Goal: Information Seeking & Learning: Learn about a topic

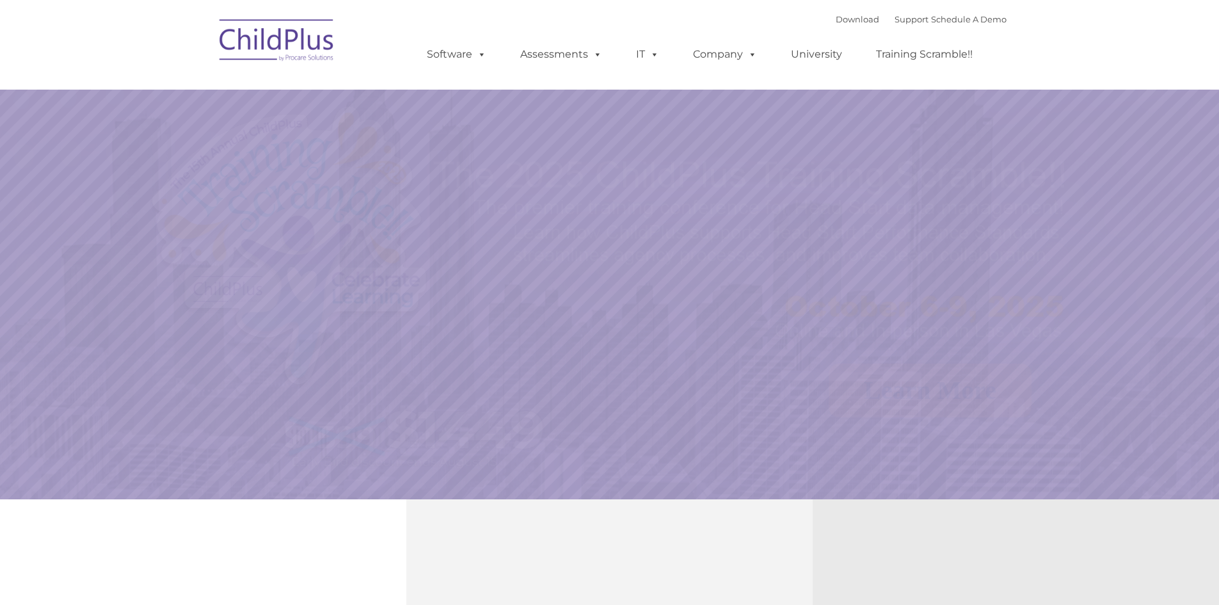
select select "MEDIUM"
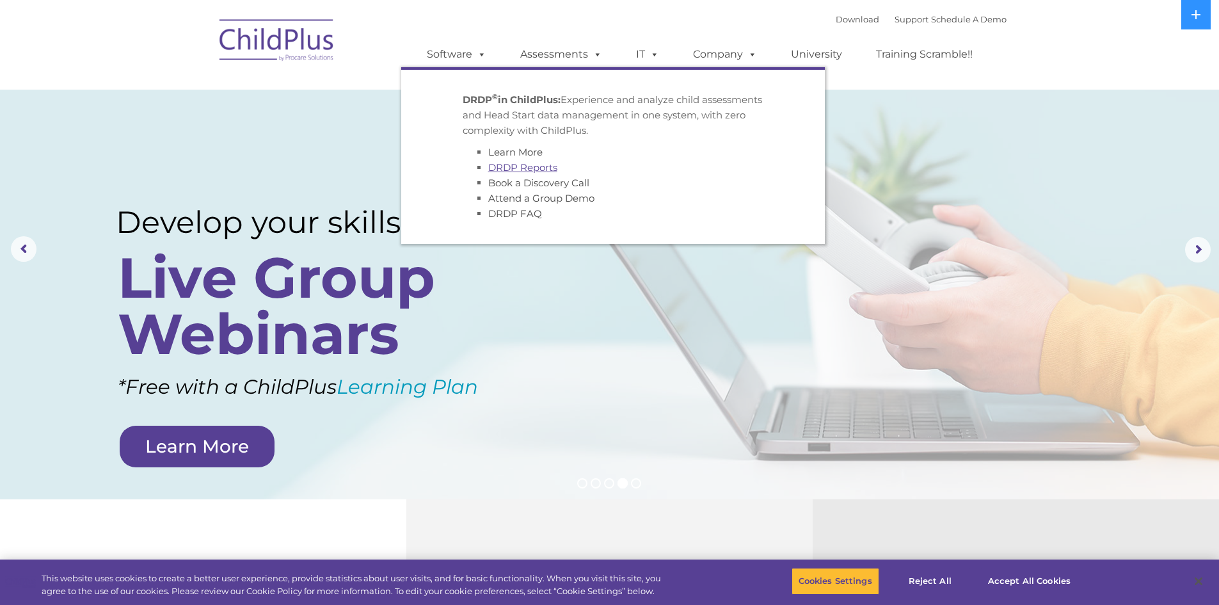
click at [532, 168] on link "DRDP Reports" at bounding box center [522, 167] width 69 height 12
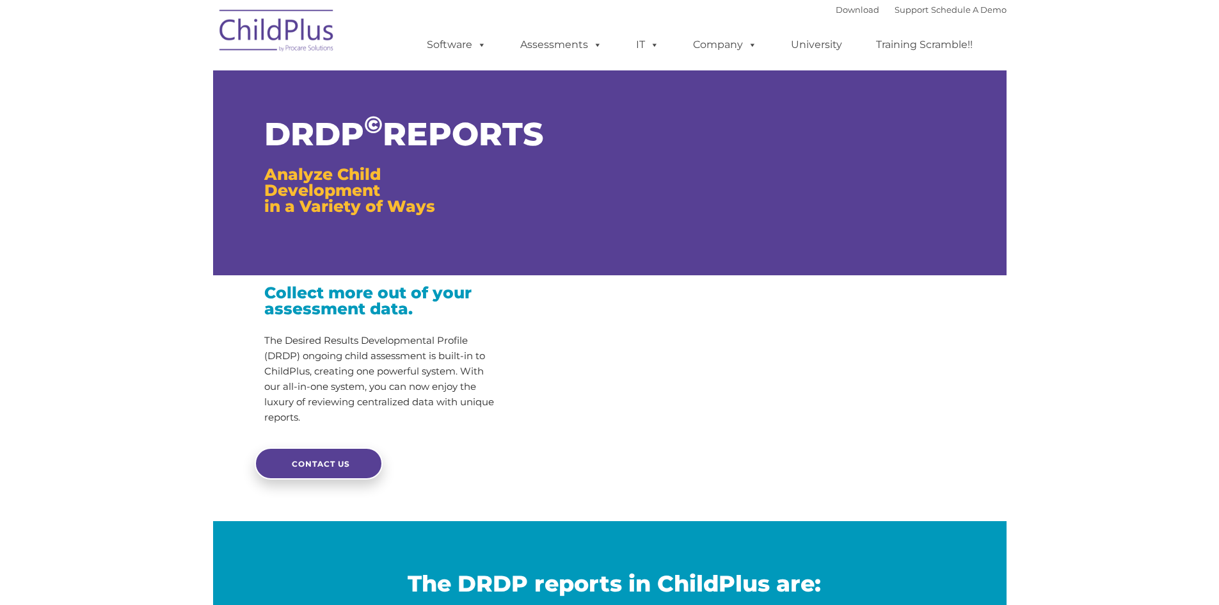
type input ""
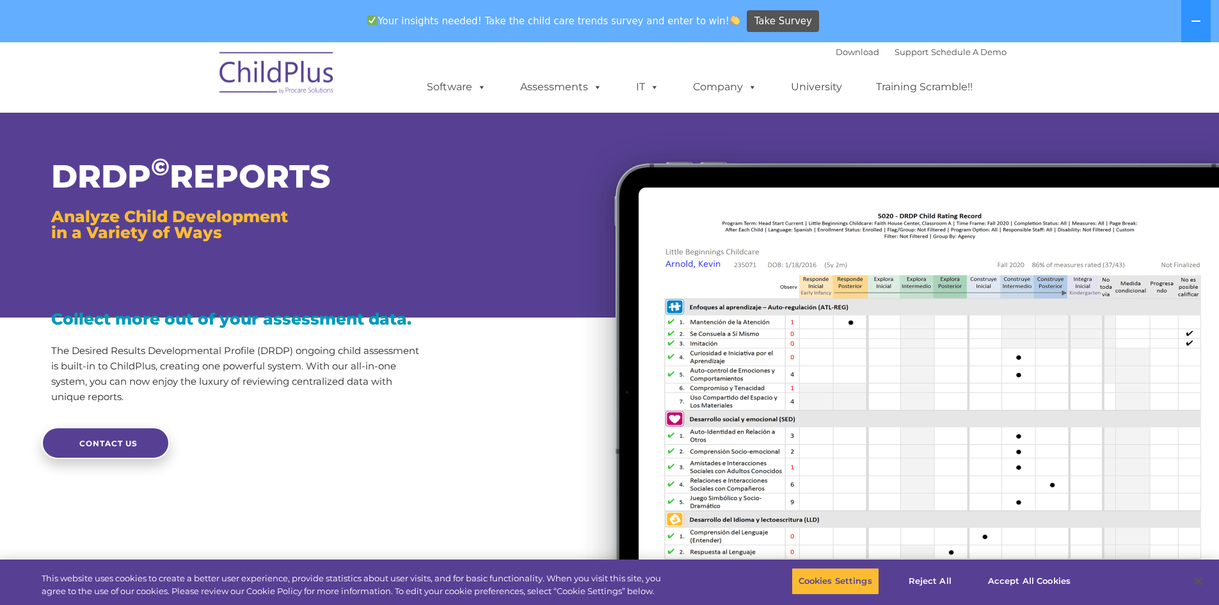
click at [418, 337] on div "Collect more out of your assessment data. The Desired Results Developmental Pro…" at bounding box center [239, 357] width 376 height 93
click at [1028, 577] on button "Accept All Cookies" at bounding box center [1029, 581] width 97 height 27
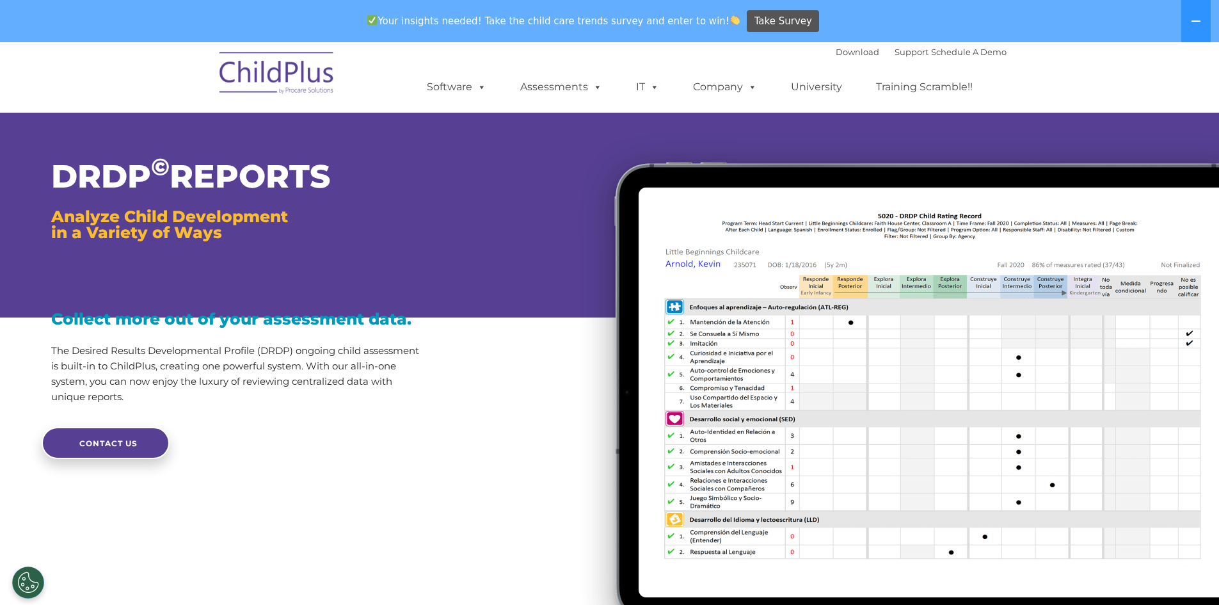
click at [436, 252] on div at bounding box center [824, 407] width 792 height 577
click at [765, 337] on img at bounding box center [891, 396] width 655 height 555
click at [429, 556] on section "DRDP © REPORTS Analyze Child Development in a Variety of Ways Collect more out …" at bounding box center [609, 391] width 1219 height 609
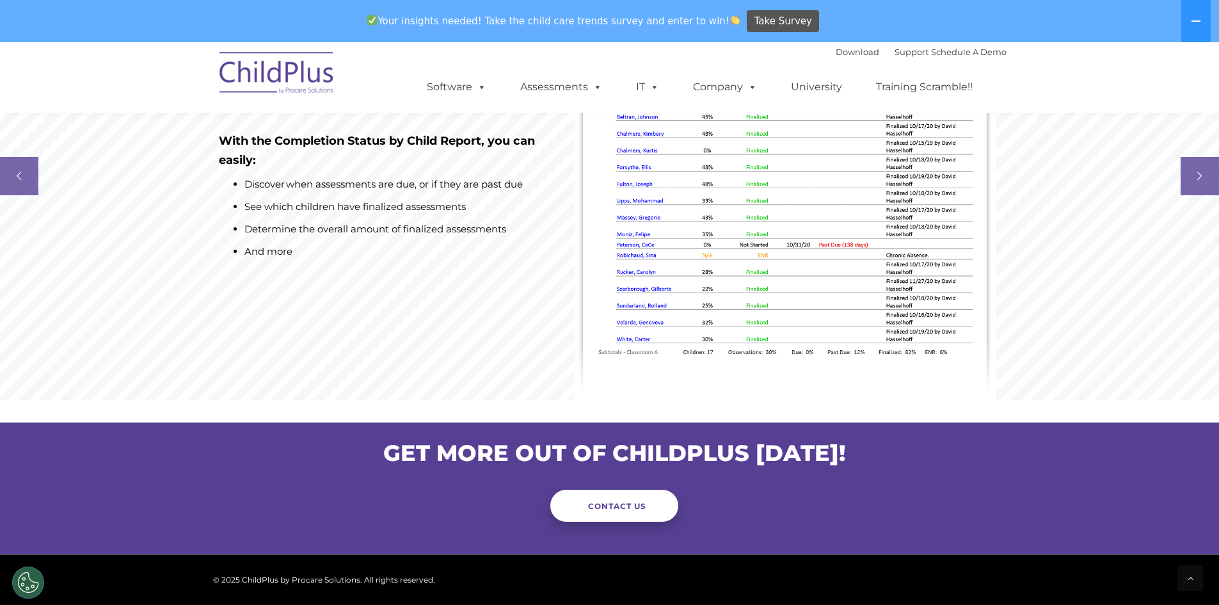
scroll to position [1043, 0]
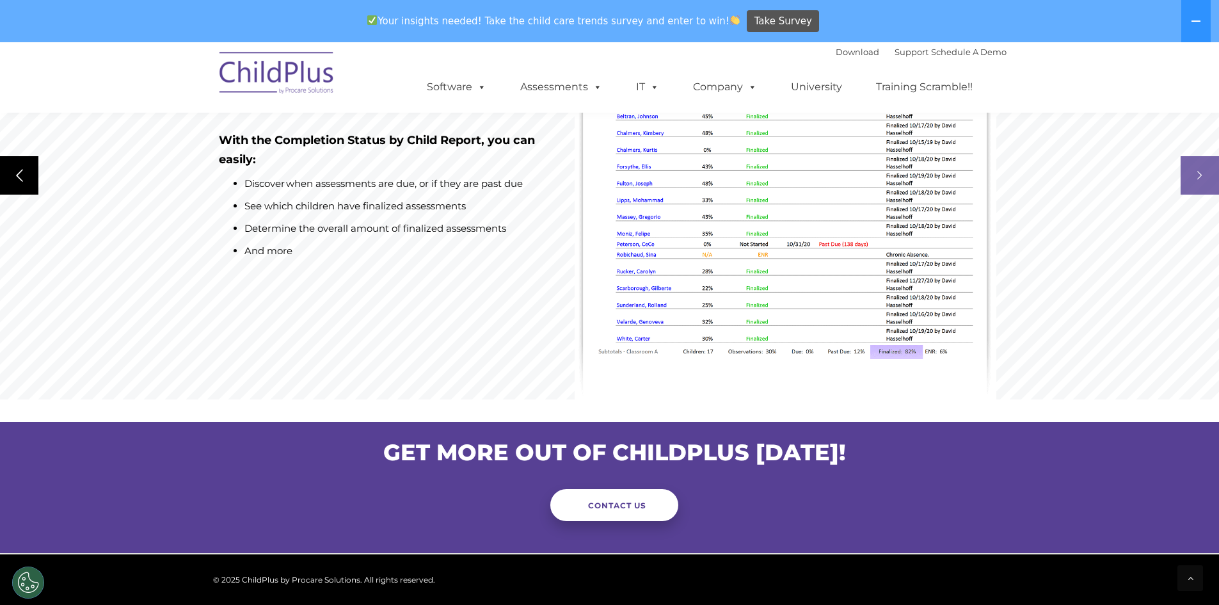
click at [20, 175] on rs-arrow at bounding box center [19, 175] width 38 height 38
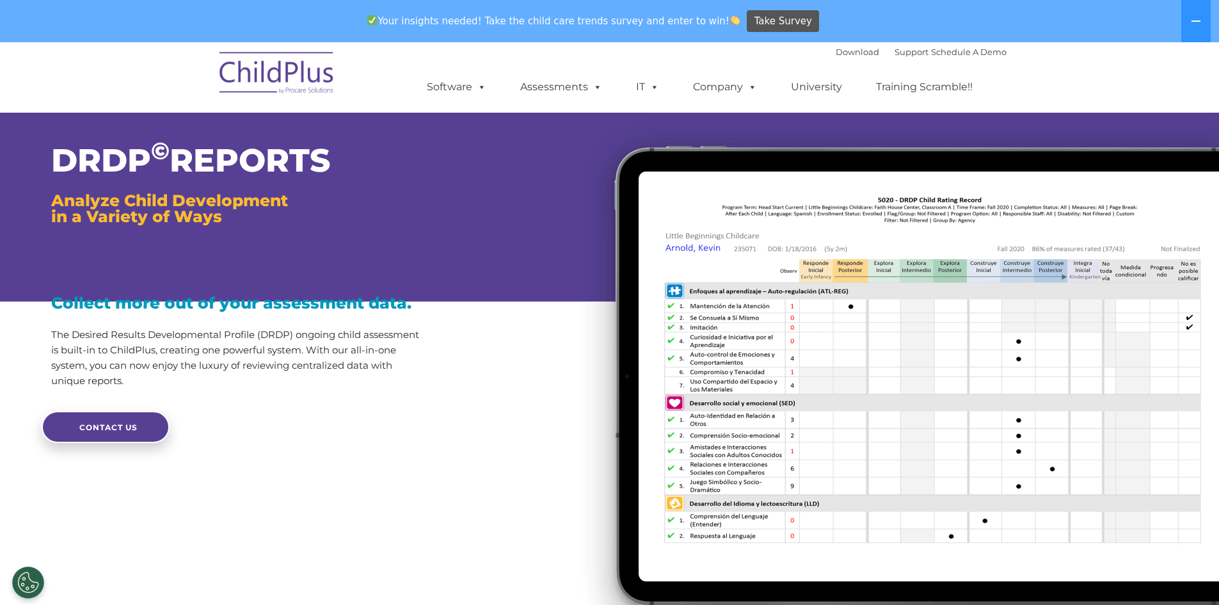
scroll to position [0, 0]
